Goal: Use online tool/utility: Use online tool/utility

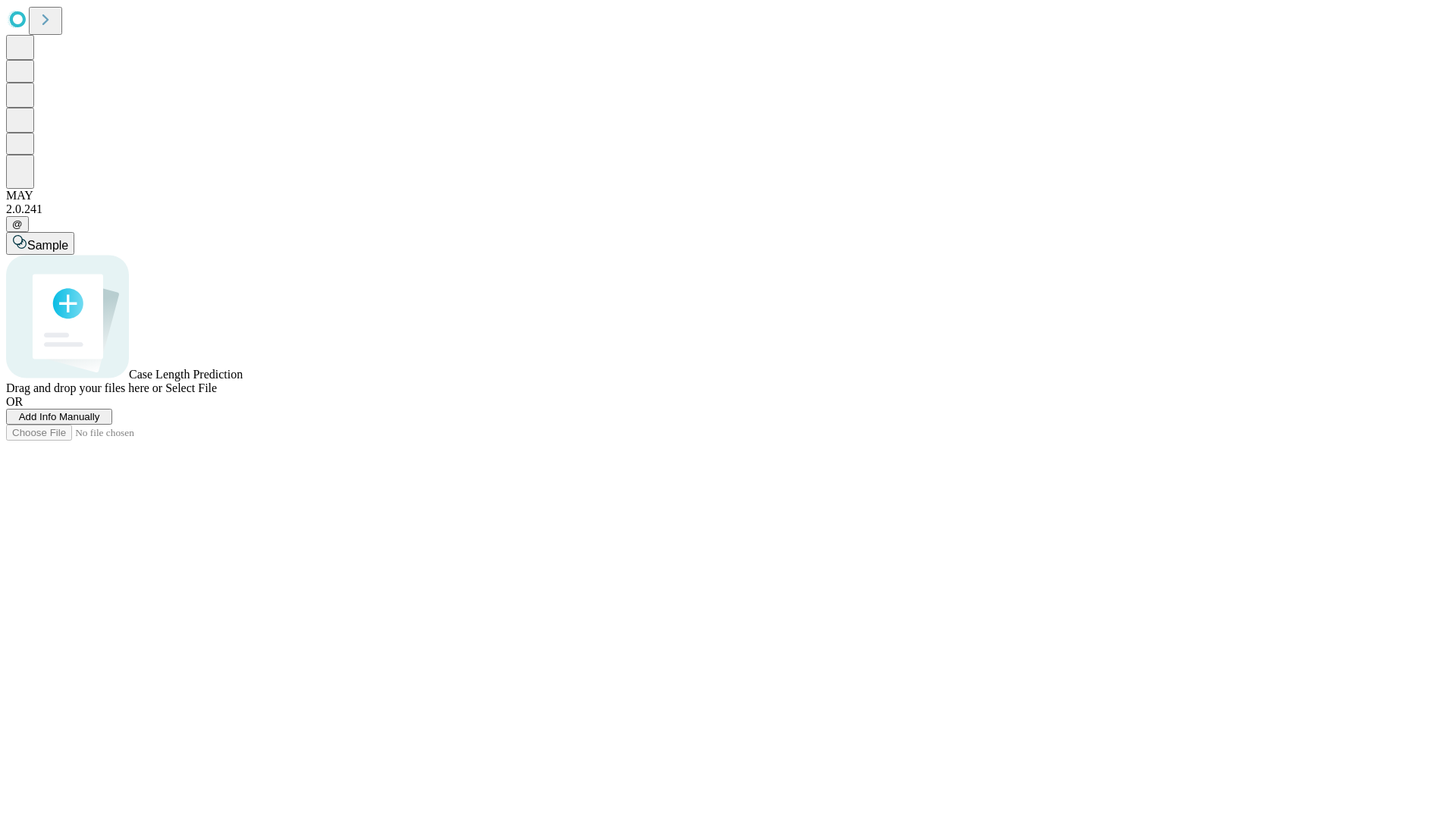
click at [100, 422] on span "Add Info Manually" at bounding box center [59, 417] width 81 height 11
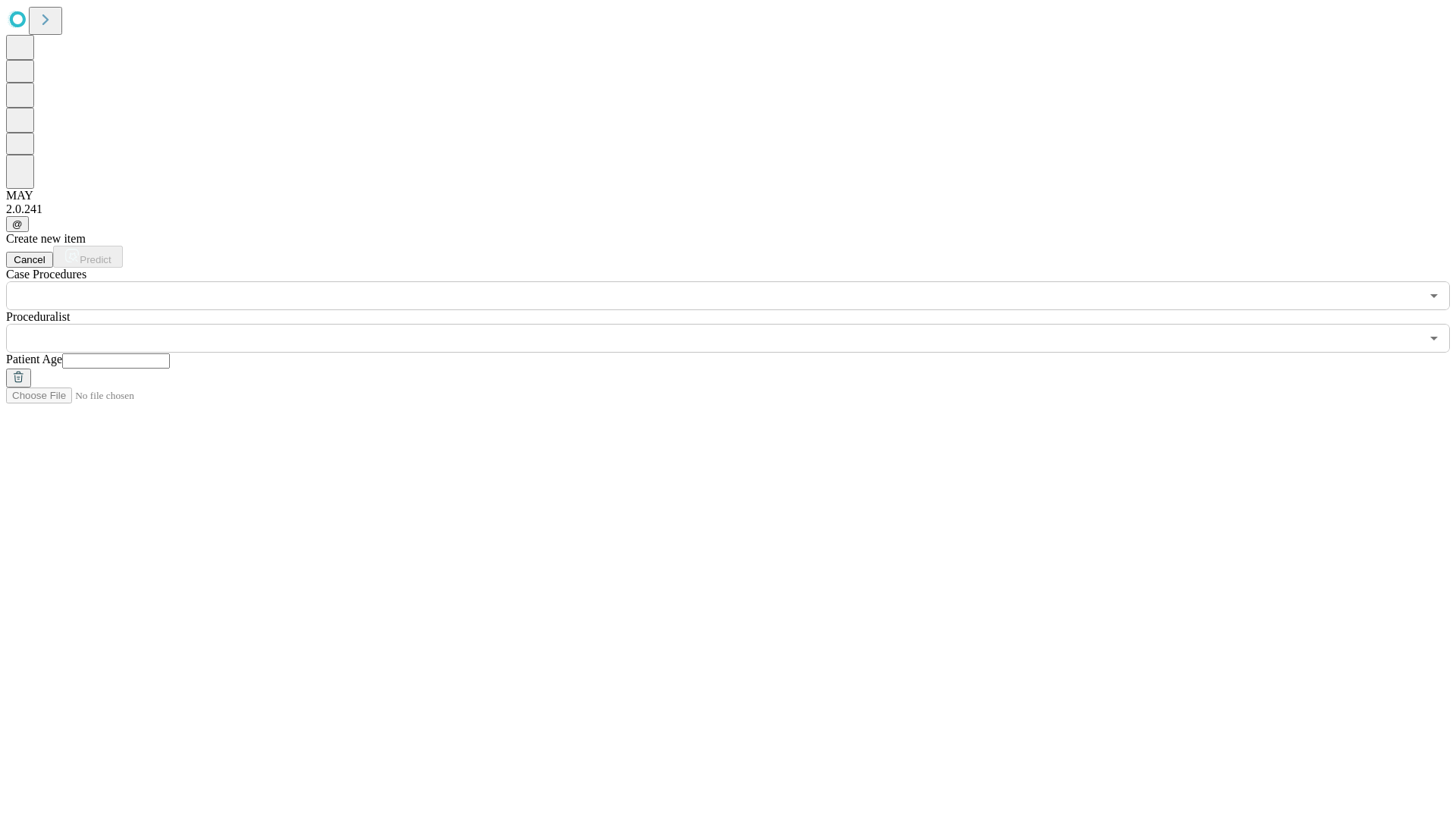
click at [170, 353] on input "text" at bounding box center [116, 360] width 107 height 15
type input "**"
click at [739, 324] on input "text" at bounding box center [713, 338] width 1415 height 29
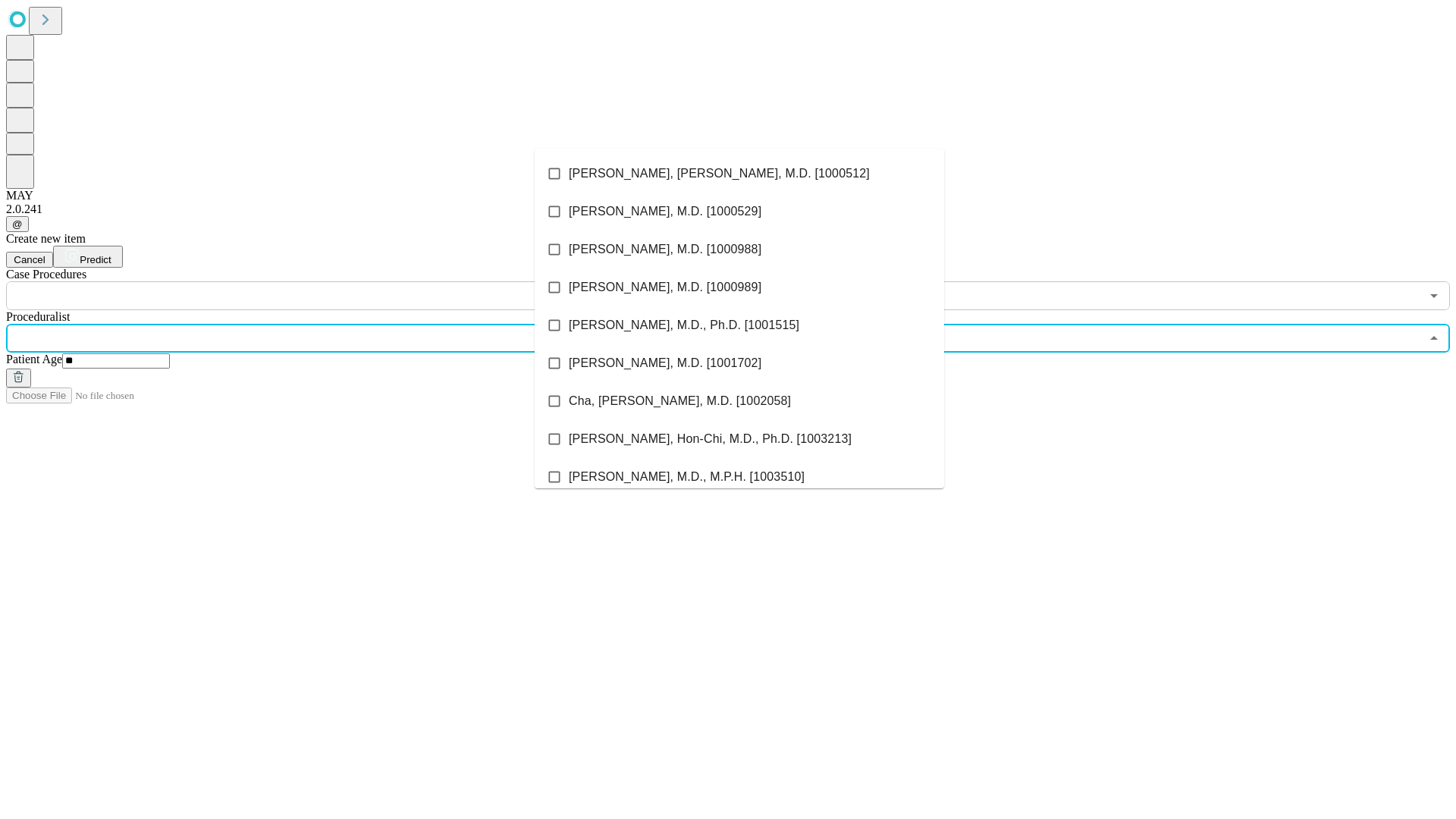
click at [739, 174] on li "[PERSON_NAME], [PERSON_NAME], M.D. [1000512]" at bounding box center [739, 173] width 410 height 38
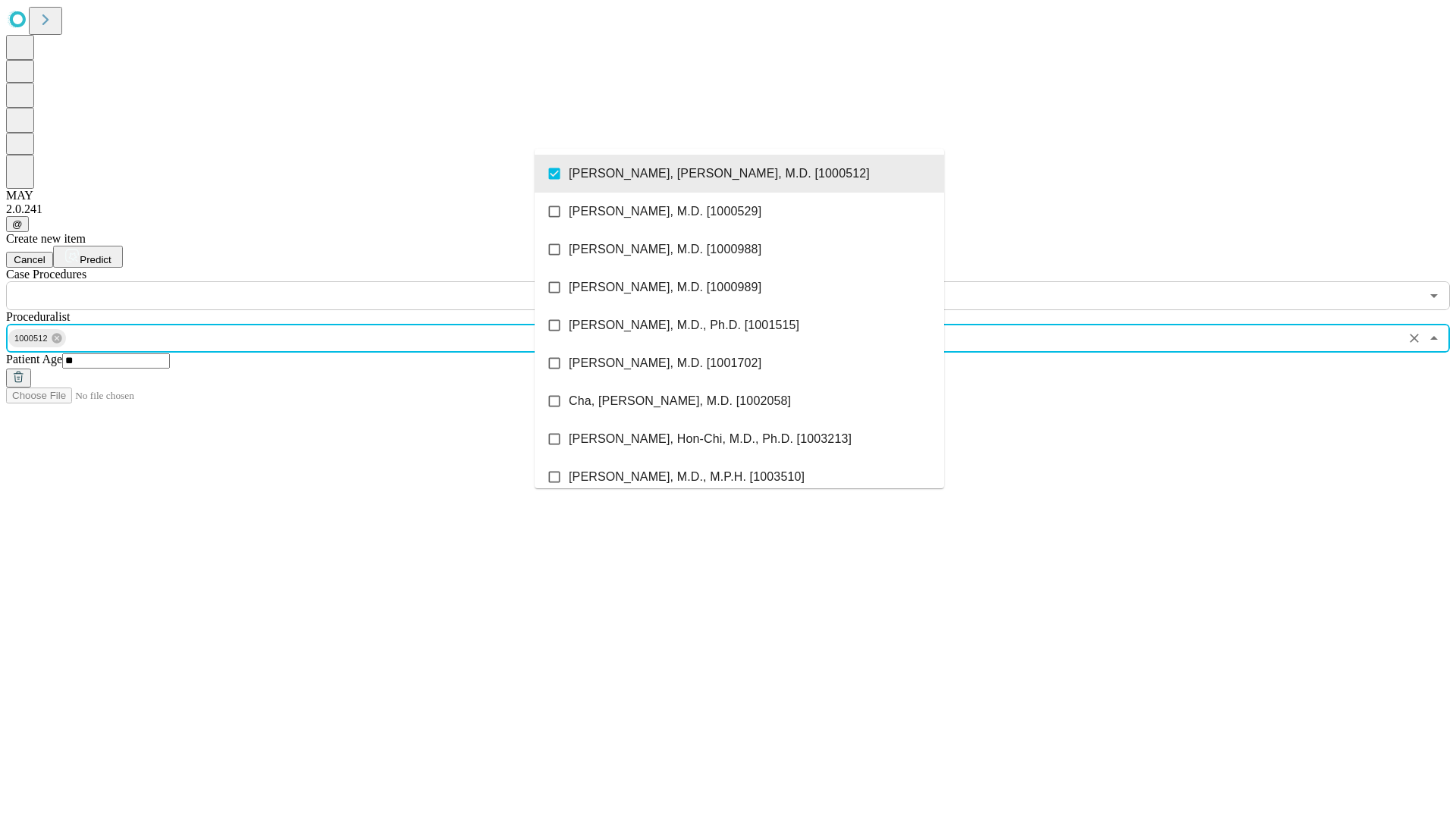
click at [318, 281] on input "text" at bounding box center [713, 296] width 1415 height 29
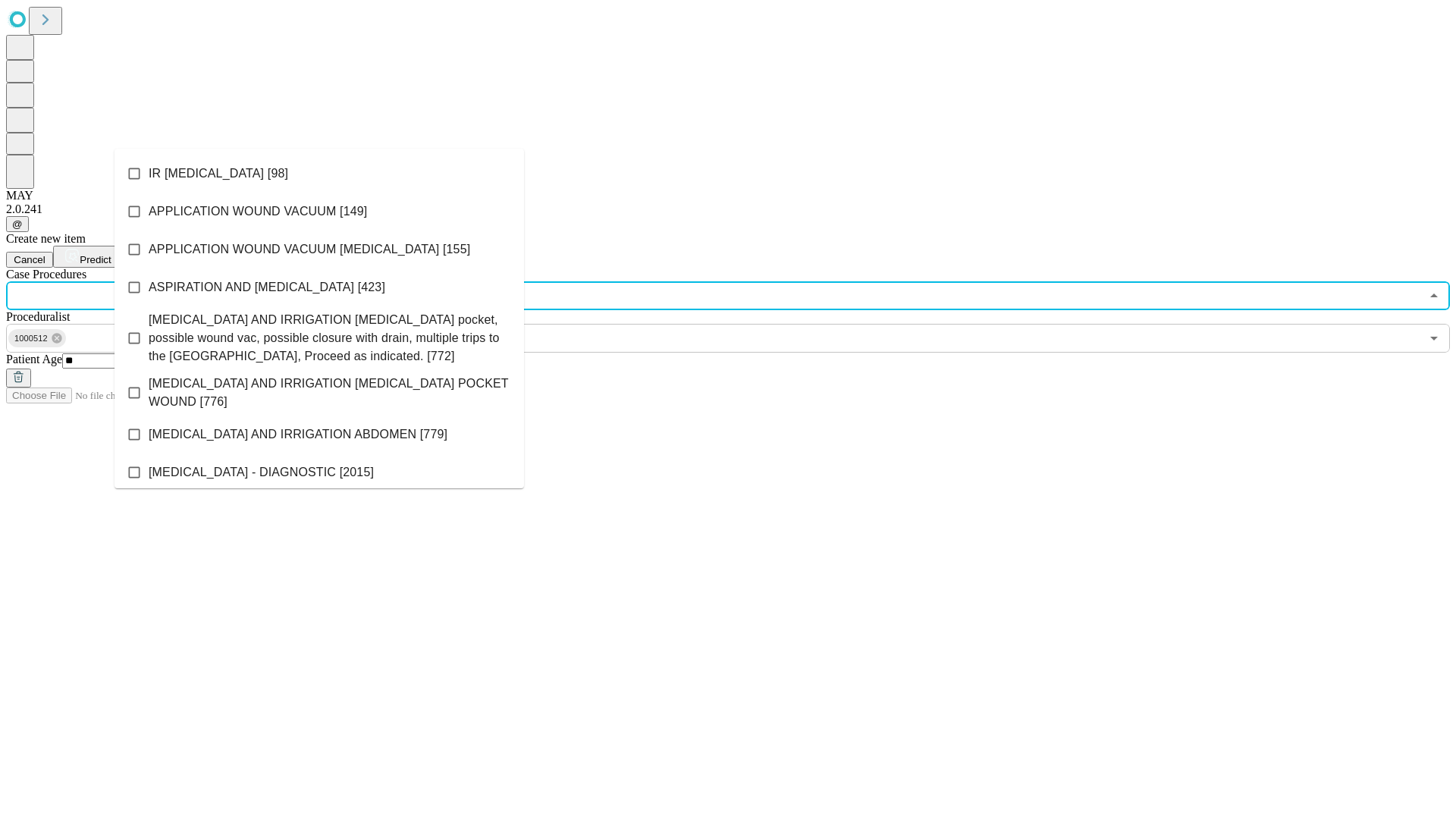
click at [319, 174] on li "IR [MEDICAL_DATA] [98]" at bounding box center [319, 173] width 410 height 38
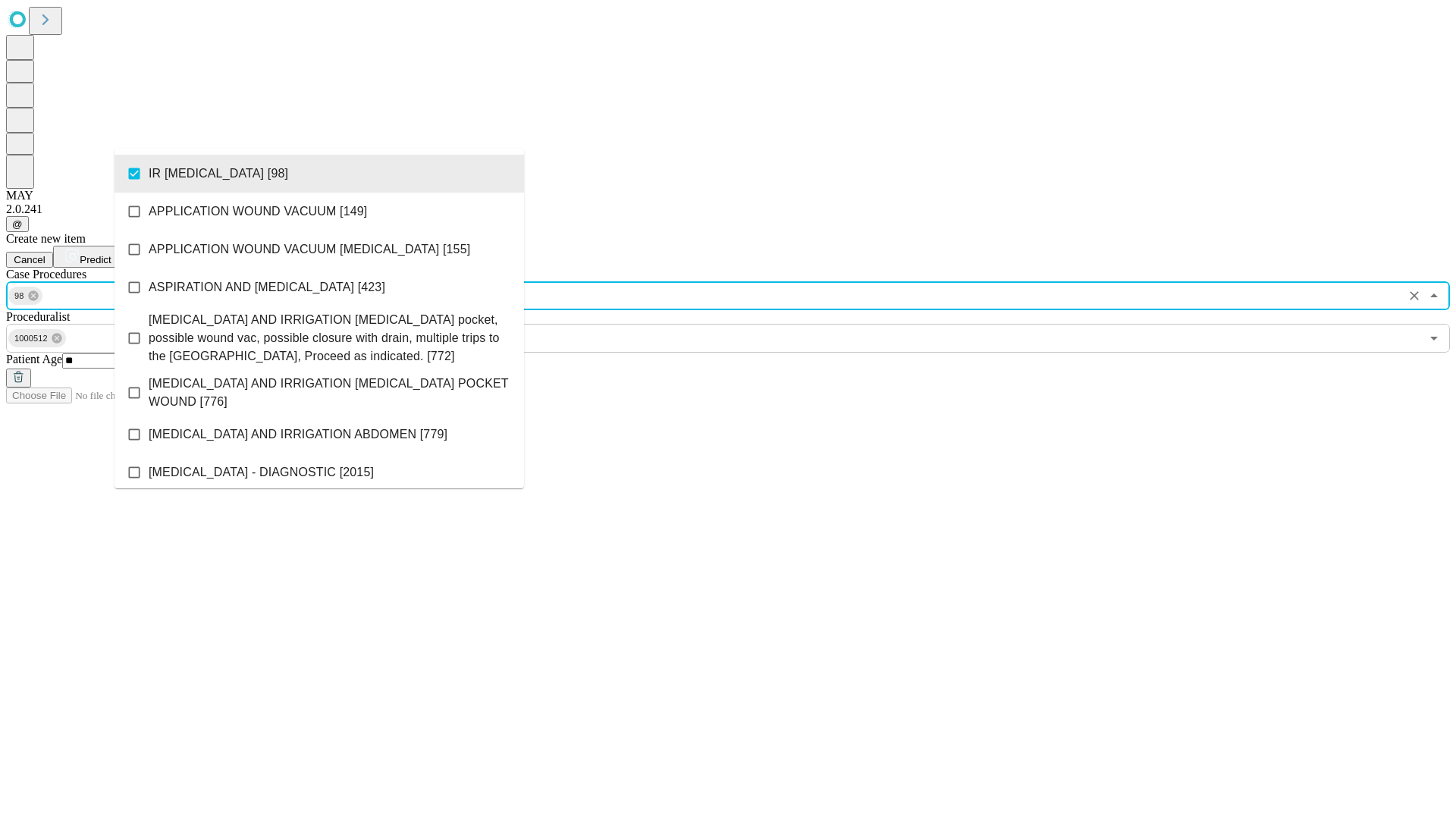
click at [111, 254] on span "Predict" at bounding box center [95, 259] width 31 height 11
